Goal: Answer question/provide support

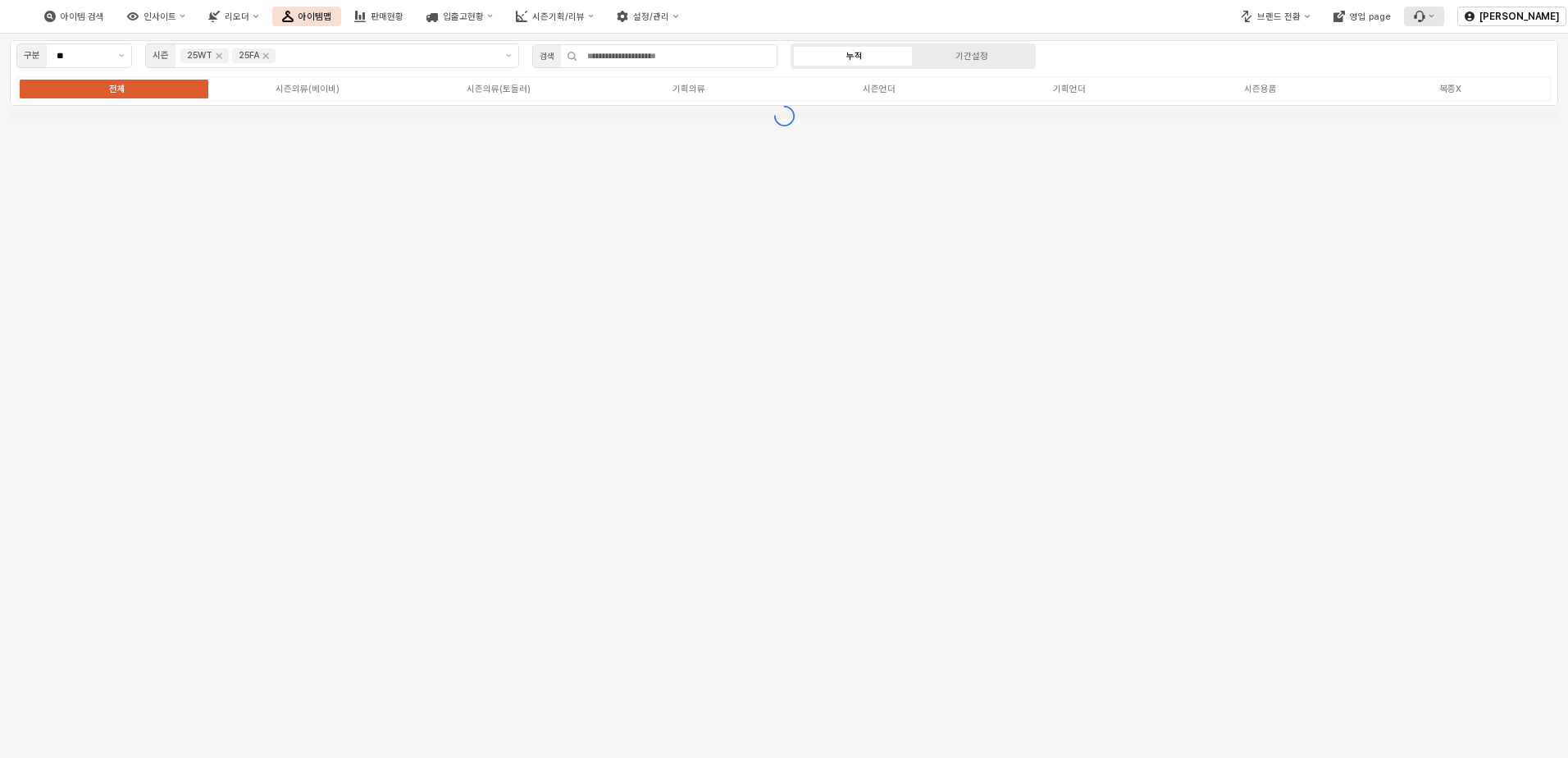
click at [1428, 17] on icon "버그 제보 및 기능 개선 요청" at bounding box center [1431, 16] width 5 height 5
click at [1448, 70] on div "문의 내역 확인하기" at bounding box center [1470, 73] width 88 height 12
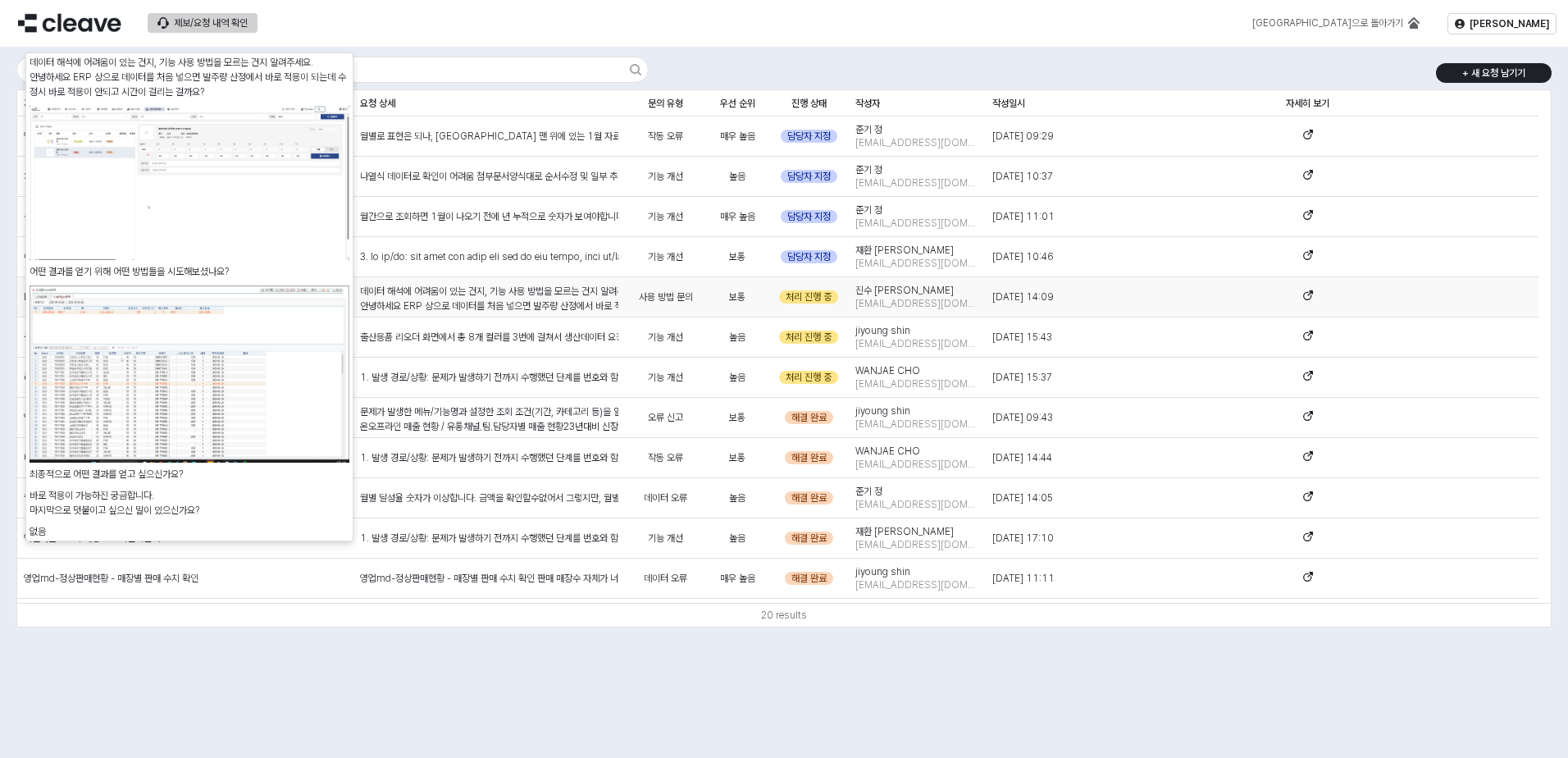
click at [566, 298] on p "안녕하세요 ERP 상으로 데이터를 처음 넣으면 발주량 산정에서 바로 적용이 되는데 수정시 바로 적용이 안되고 시간이 걸리는 걸까요?" at bounding box center [489, 306] width 258 height 15
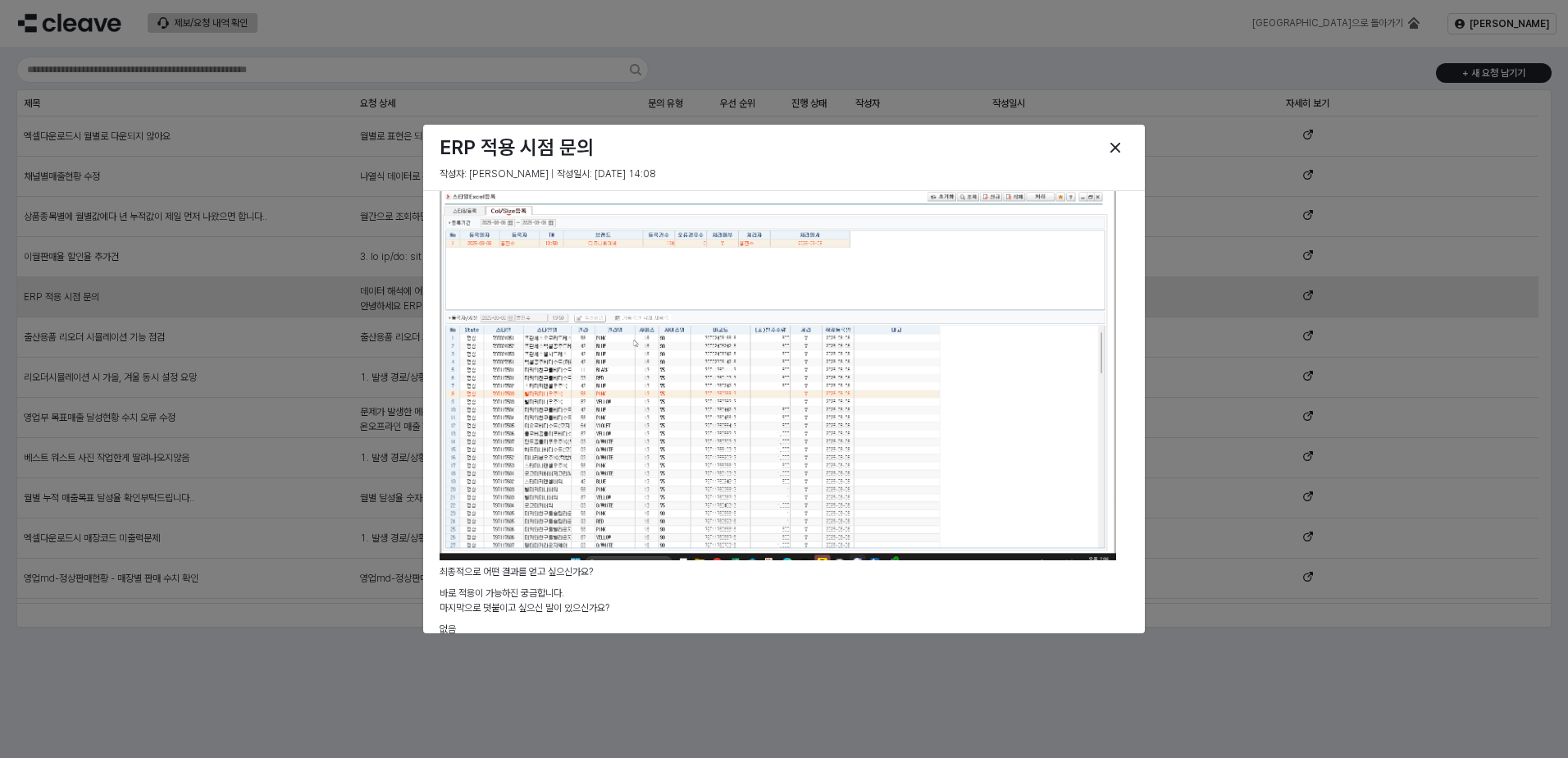
scroll to position [902, 0]
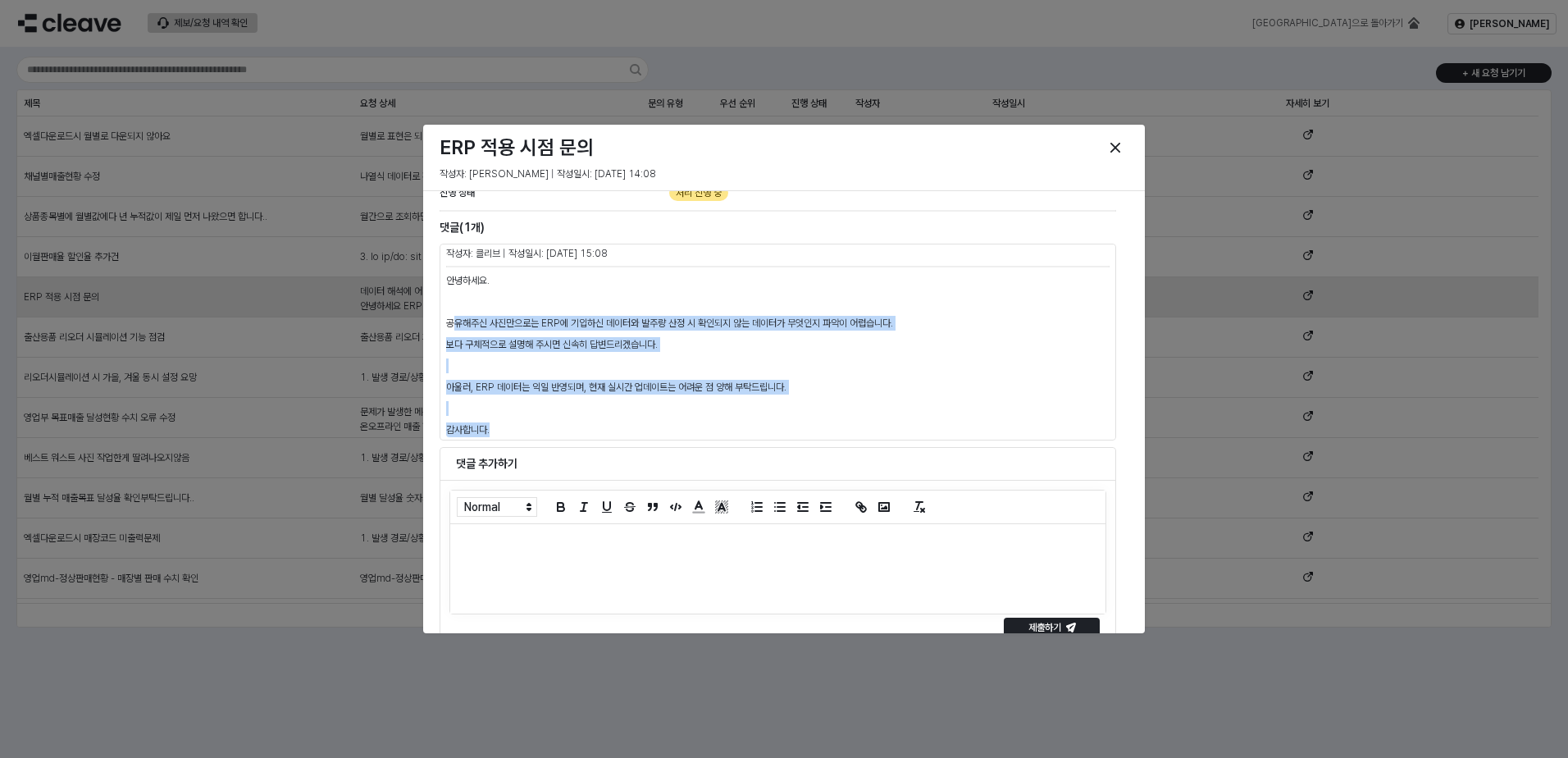
drag, startPoint x: 452, startPoint y: 323, endPoint x: 940, endPoint y: 432, distance: 500.0
click at [940, 432] on div "안녕하세요. 공유해주신 사진만으로는 ERP에 기입하신 데이터와 발주량 산정 시 확인되지 않는 데이터가 무엇인지 파악이 어렵습니다. 보다 구체적…" at bounding box center [777, 355] width 663 height 164
click at [937, 431] on p "감사합니다." at bounding box center [777, 430] width 663 height 15
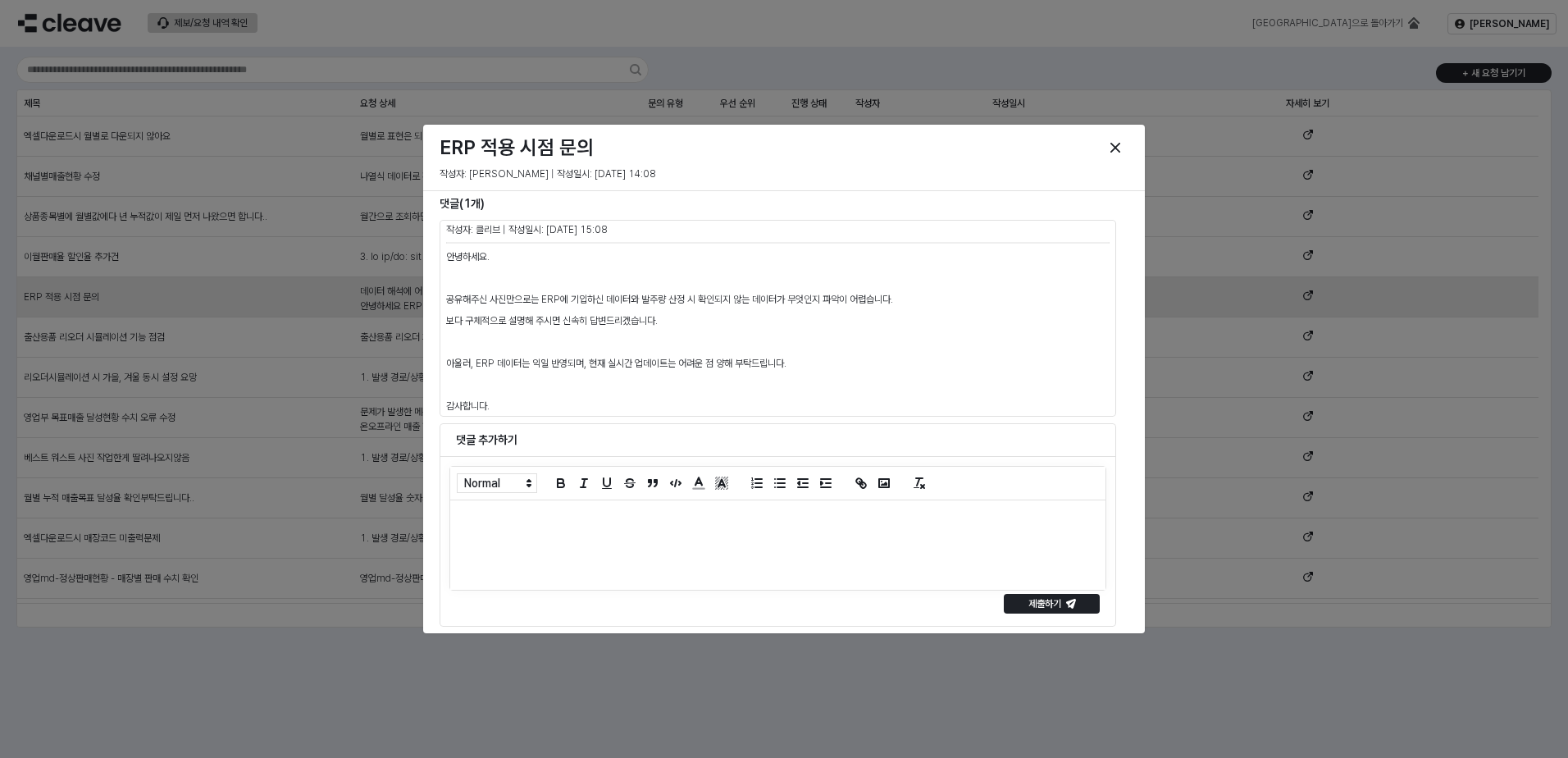
scroll to position [929, 0]
click at [1118, 152] on div "Close" at bounding box center [1115, 147] width 25 height 25
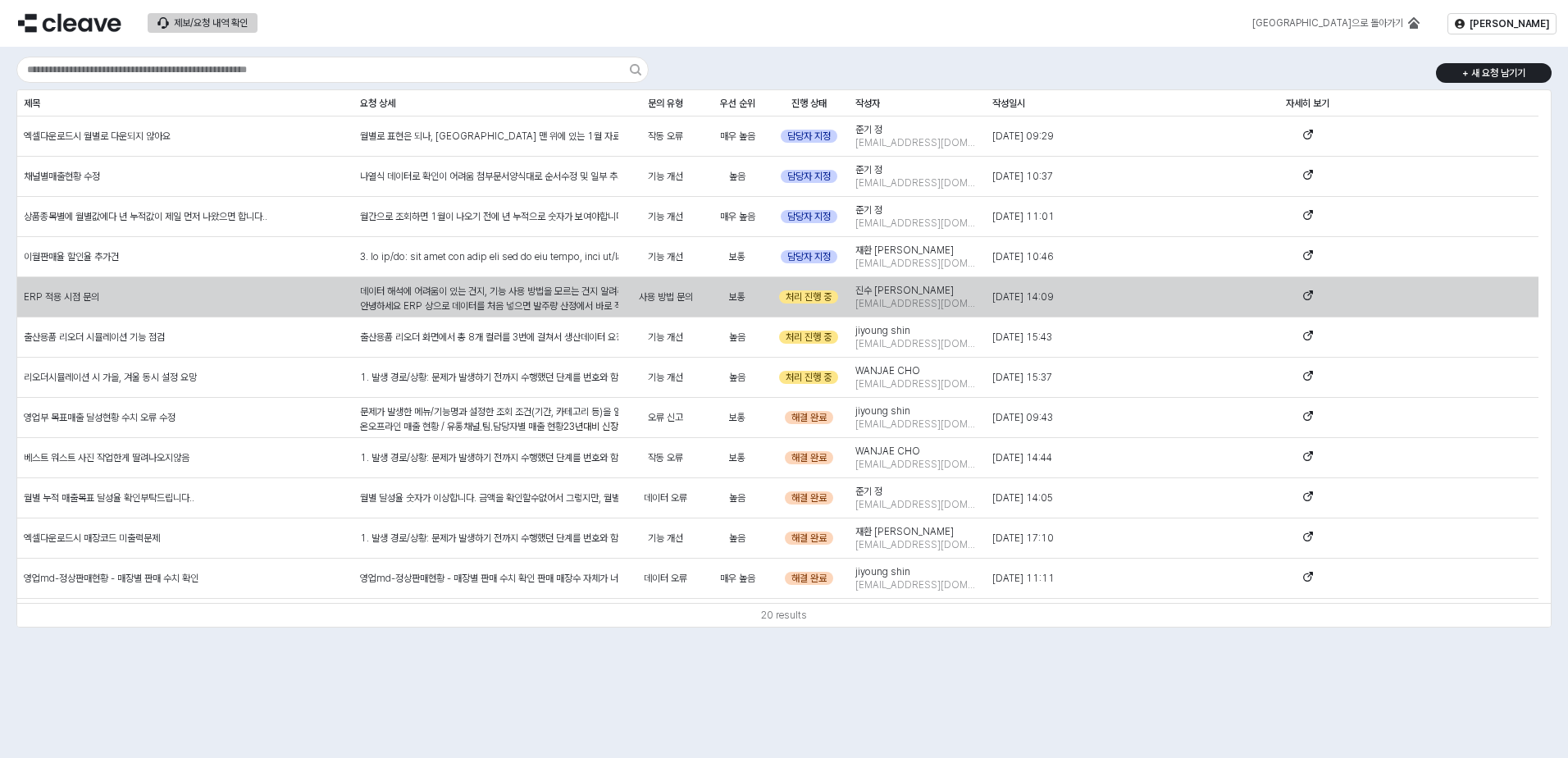
click at [918, 287] on div "진수 홍 [EMAIL_ADDRESS][DOMAIN_NAME]" at bounding box center [917, 297] width 137 height 40
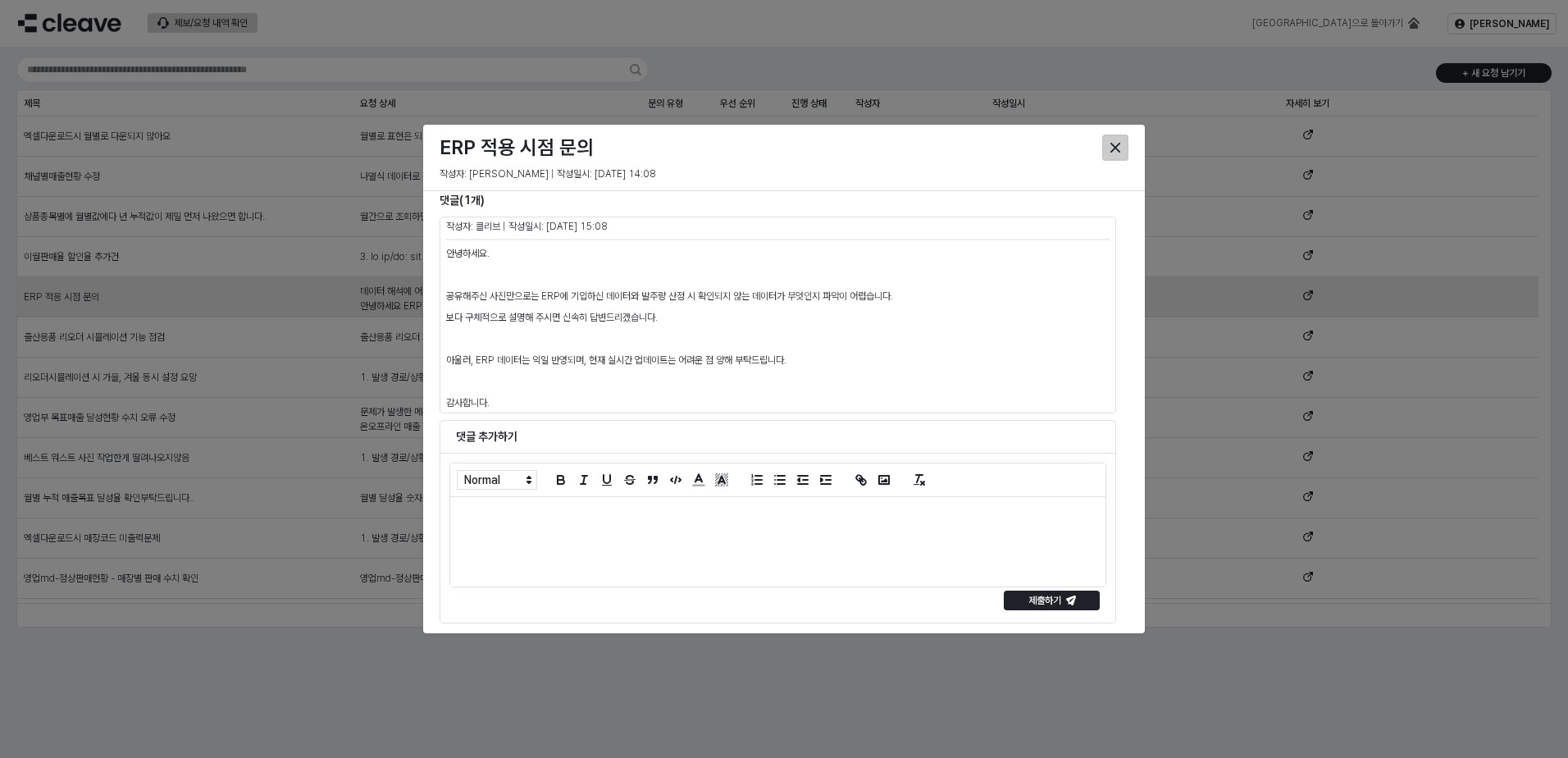
click at [1116, 142] on icon "Close" at bounding box center [1115, 147] width 10 height 10
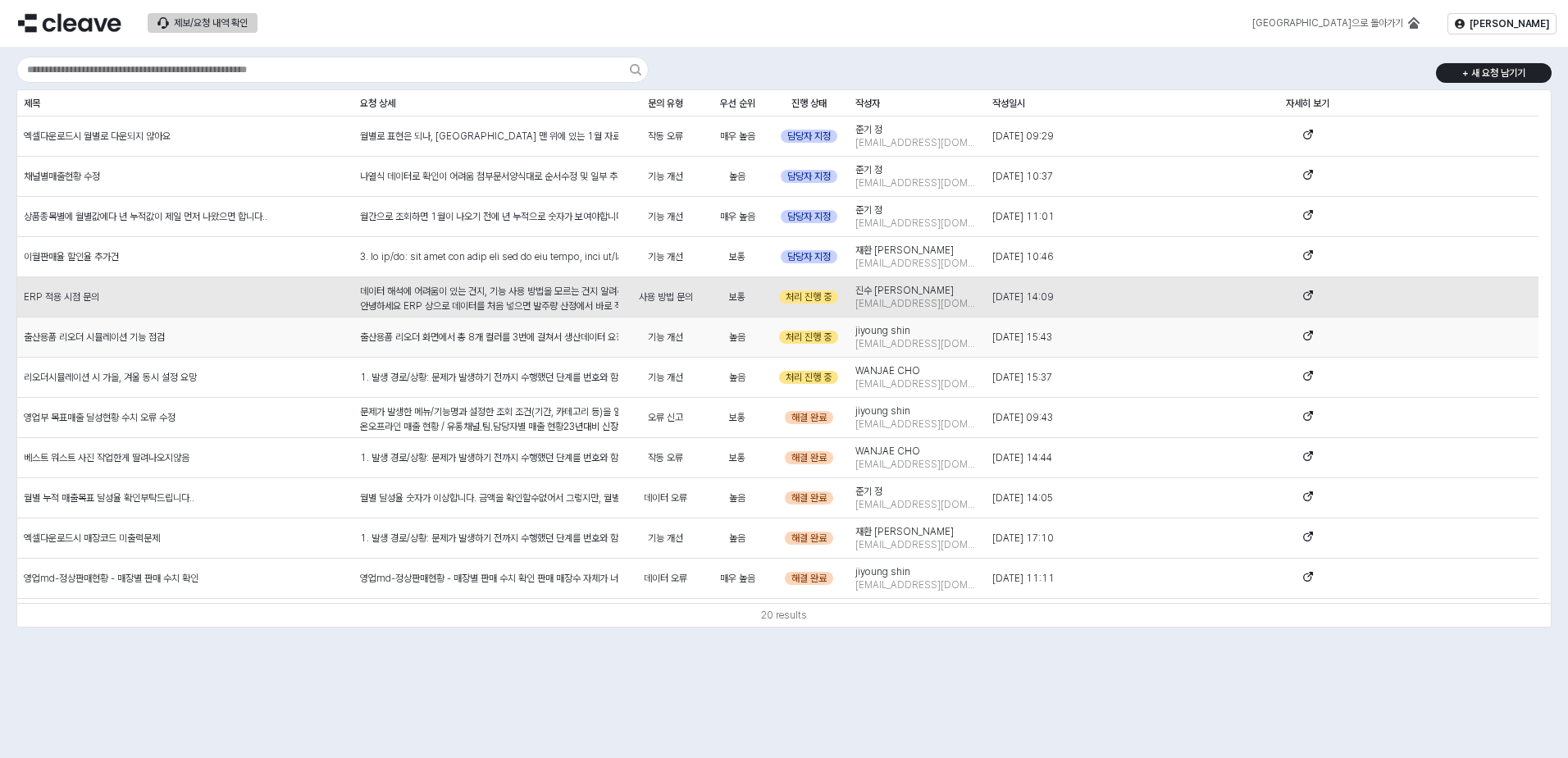
click at [946, 348] on span "[EMAIL_ADDRESS][DOMAIN_NAME]" at bounding box center [918, 343] width 124 height 13
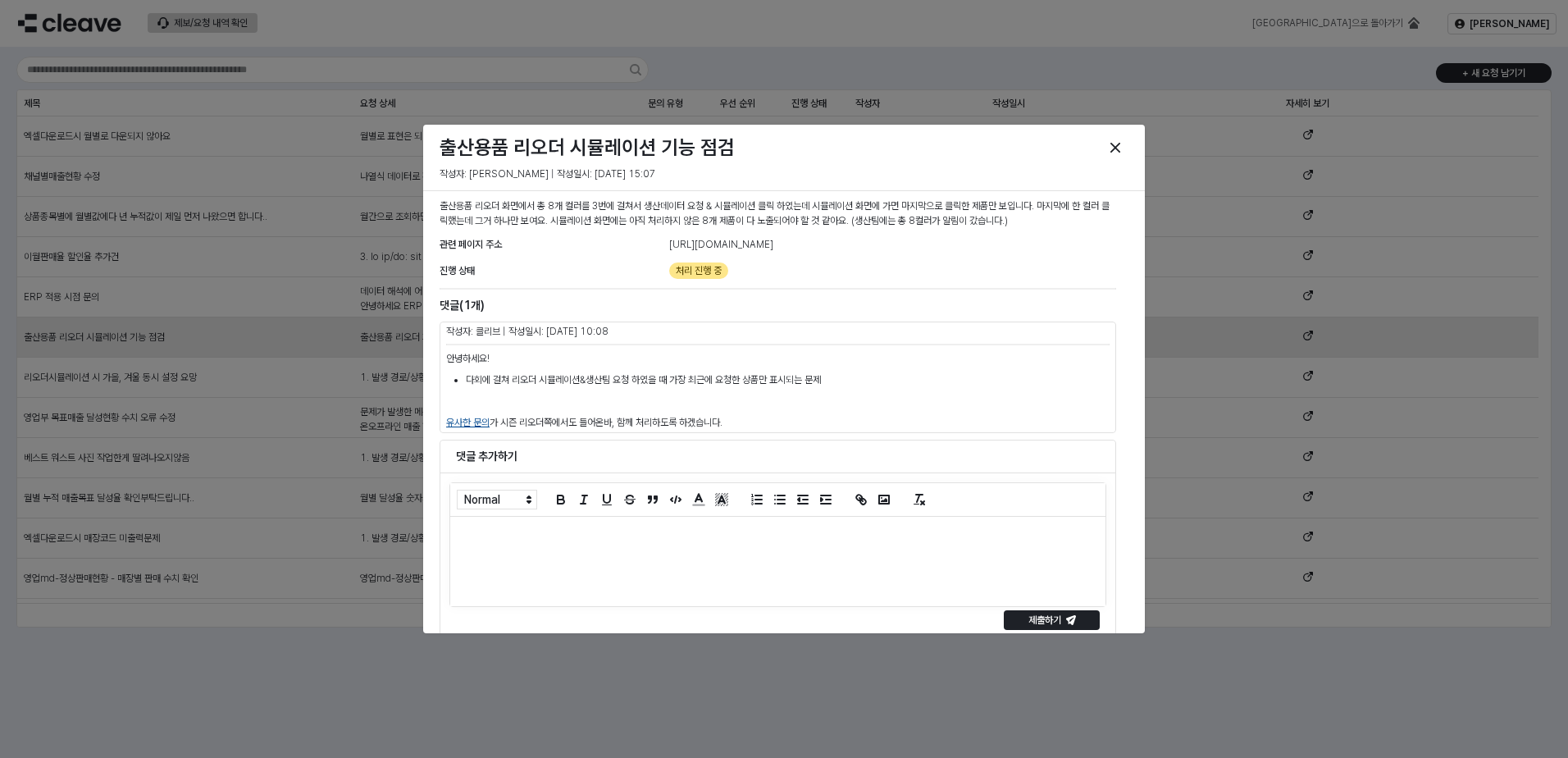
scroll to position [0, 0]
click at [1113, 143] on icon "Close" at bounding box center [1115, 147] width 10 height 10
